Goal: Task Accomplishment & Management: Use online tool/utility

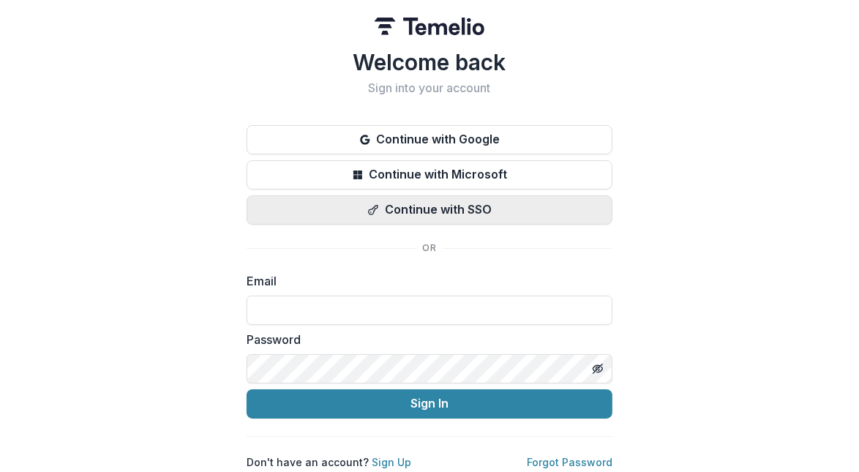
type input "**********"
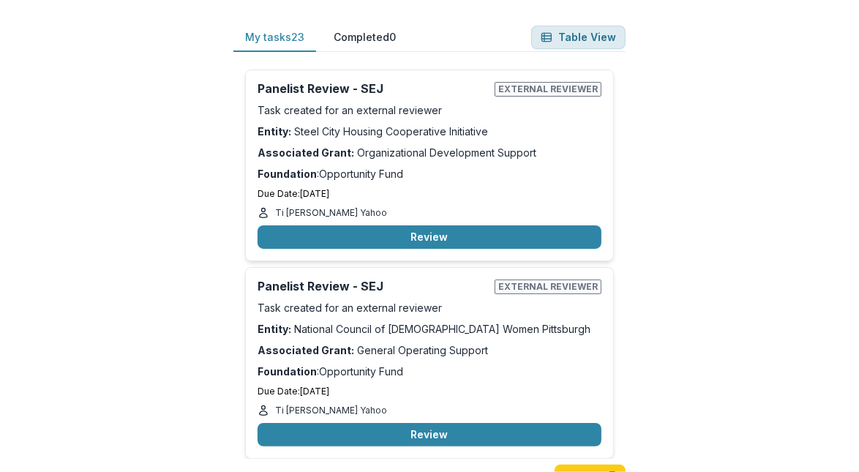
click at [578, 47] on button "Table View" at bounding box center [578, 37] width 94 height 23
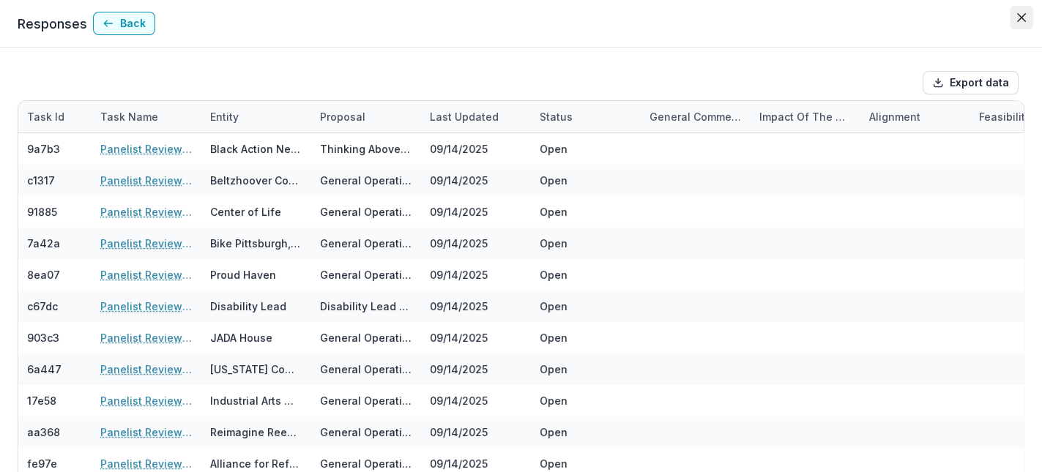
click at [859, 16] on icon "Close" at bounding box center [1021, 17] width 9 height 9
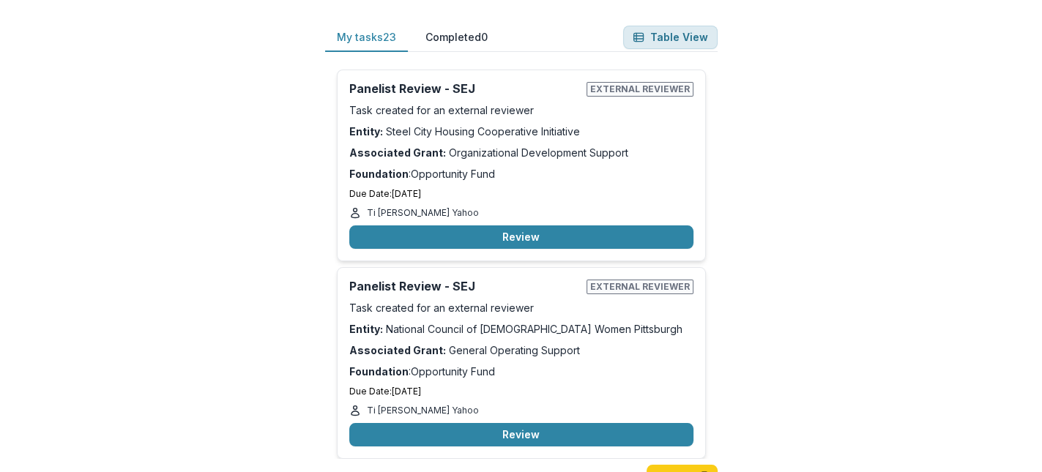
click at [671, 37] on button "Table View" at bounding box center [670, 37] width 94 height 23
click at [673, 33] on button "Table View" at bounding box center [670, 37] width 94 height 23
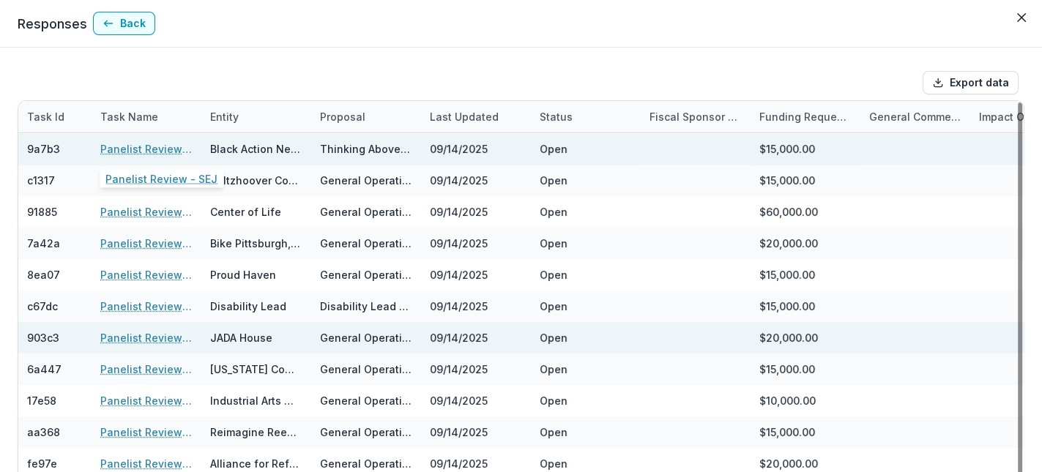
click at [130, 149] on link "Panelist Review - SEJ" at bounding box center [146, 148] width 92 height 15
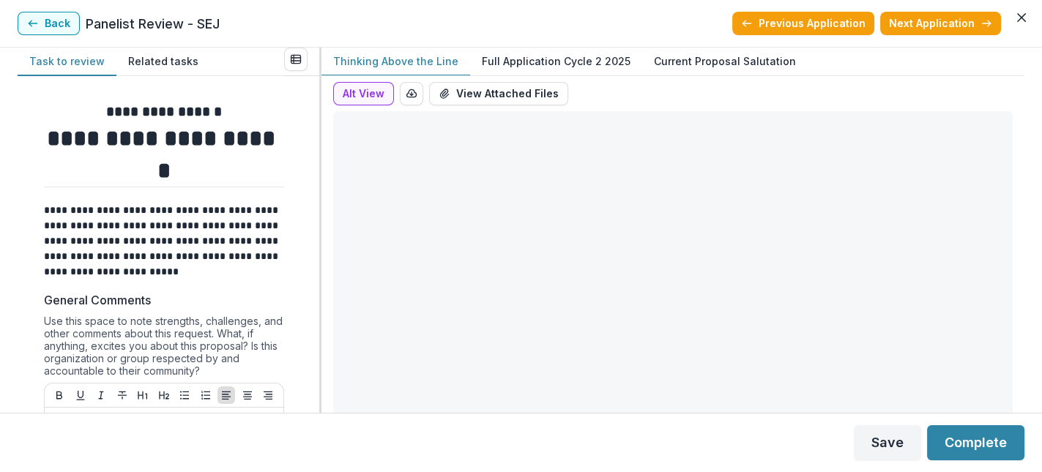
type input "*******"
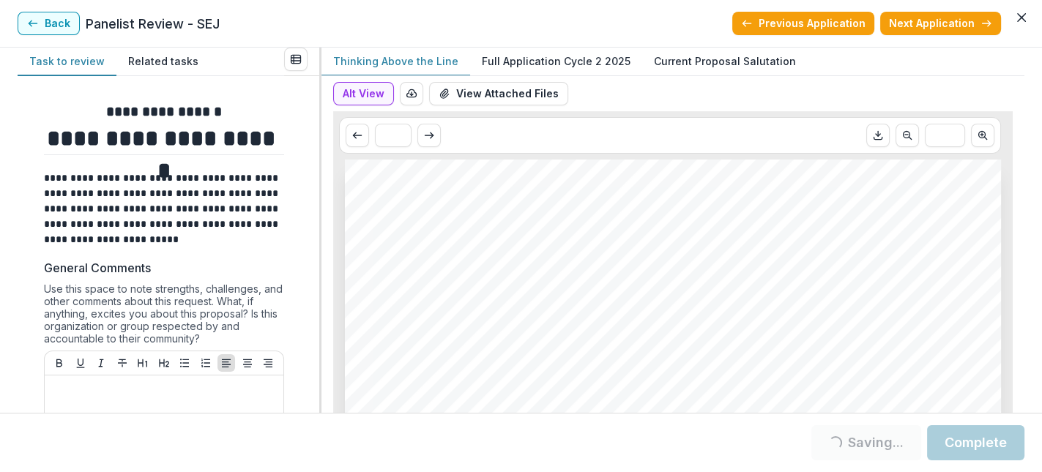
click at [597, 61] on p "Full Application Cycle 2 2025" at bounding box center [556, 60] width 149 height 15
click at [612, 277] on span "Black Action Network Committee" at bounding box center [557, 271] width 347 height 22
click at [426, 135] on icon "Scroll to next page" at bounding box center [429, 136] width 12 height 12
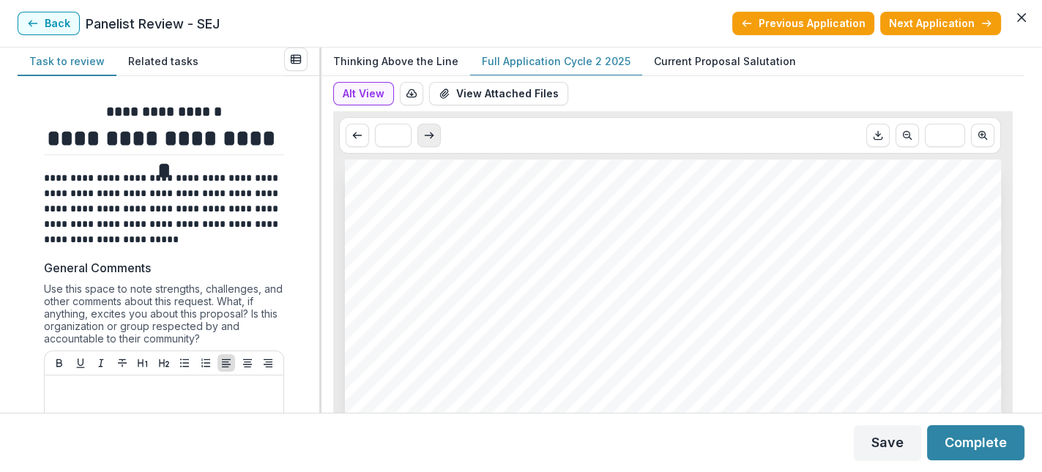
click at [434, 134] on button "Scroll to next page" at bounding box center [428, 135] width 23 height 23
click at [356, 138] on icon "Scroll to previous page" at bounding box center [357, 136] width 12 height 12
type input "*"
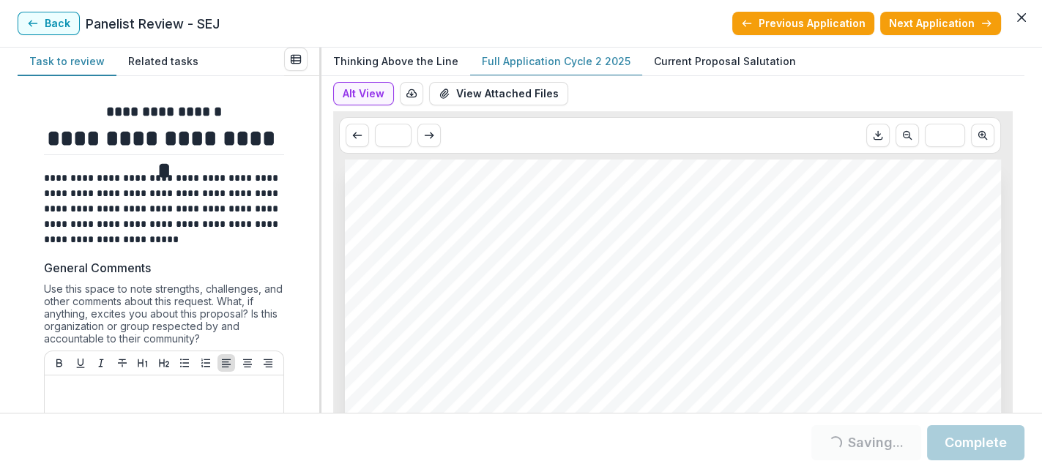
click at [729, 55] on p "Current Proposal Salutation" at bounding box center [725, 60] width 142 height 15
click at [409, 59] on p "Thinking Above the Line" at bounding box center [395, 60] width 125 height 15
click at [564, 57] on p "Full Application Cycle 2 2025" at bounding box center [556, 60] width 149 height 15
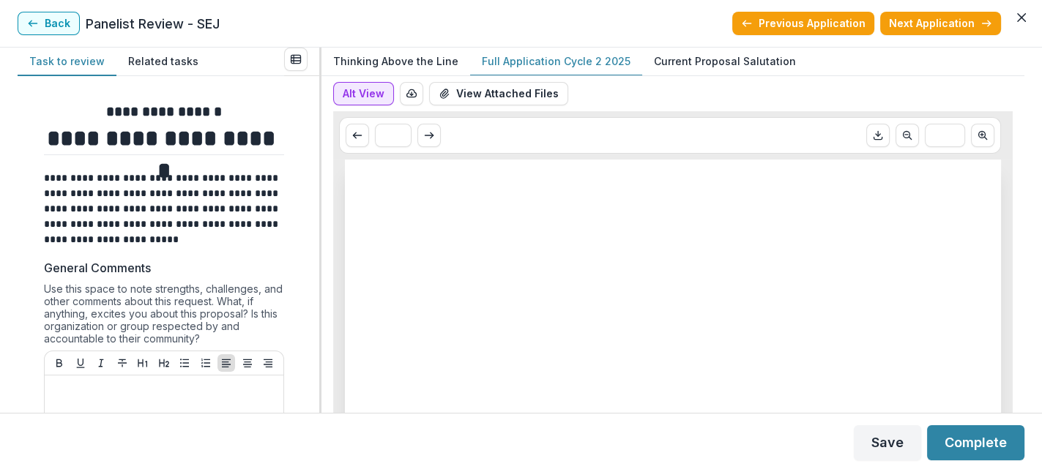
click at [354, 97] on button "Alt View" at bounding box center [363, 93] width 61 height 23
